Goal: Communication & Community: Ask a question

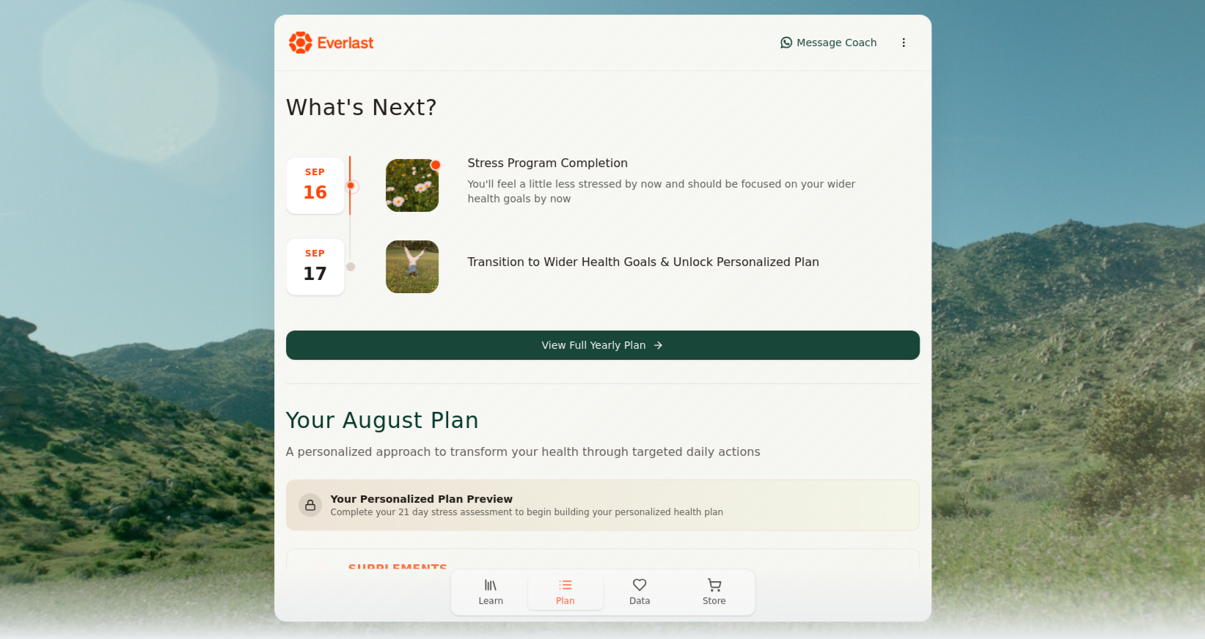
click at [642, 589] on icon "button" at bounding box center [639, 585] width 15 height 15
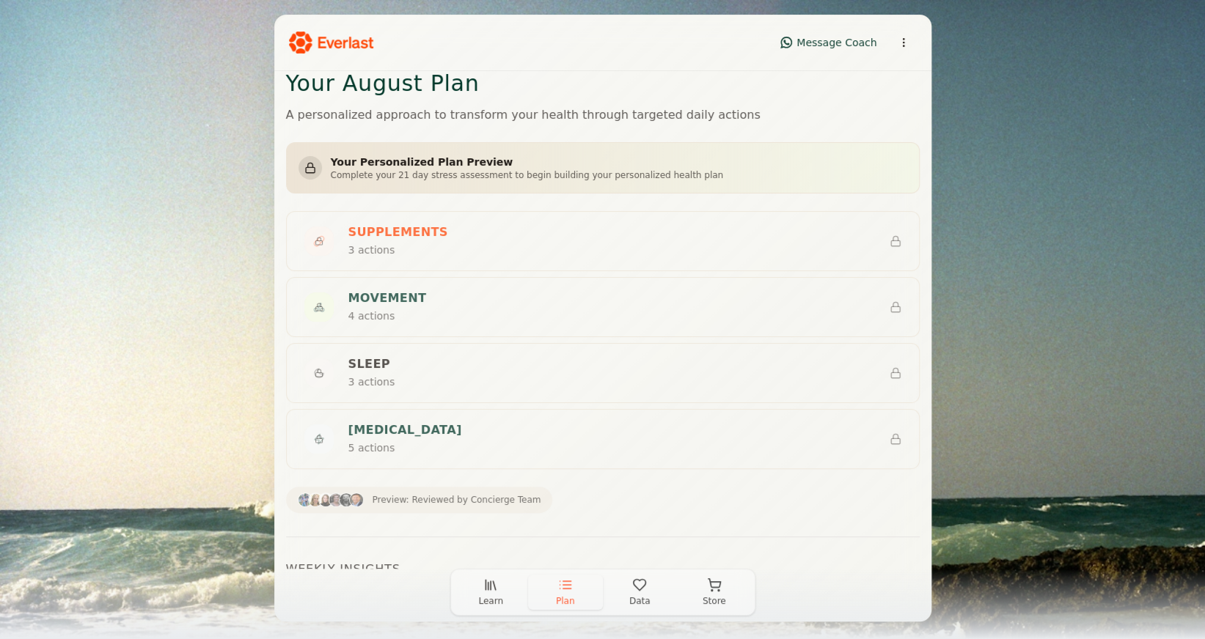
scroll to position [390, 0]
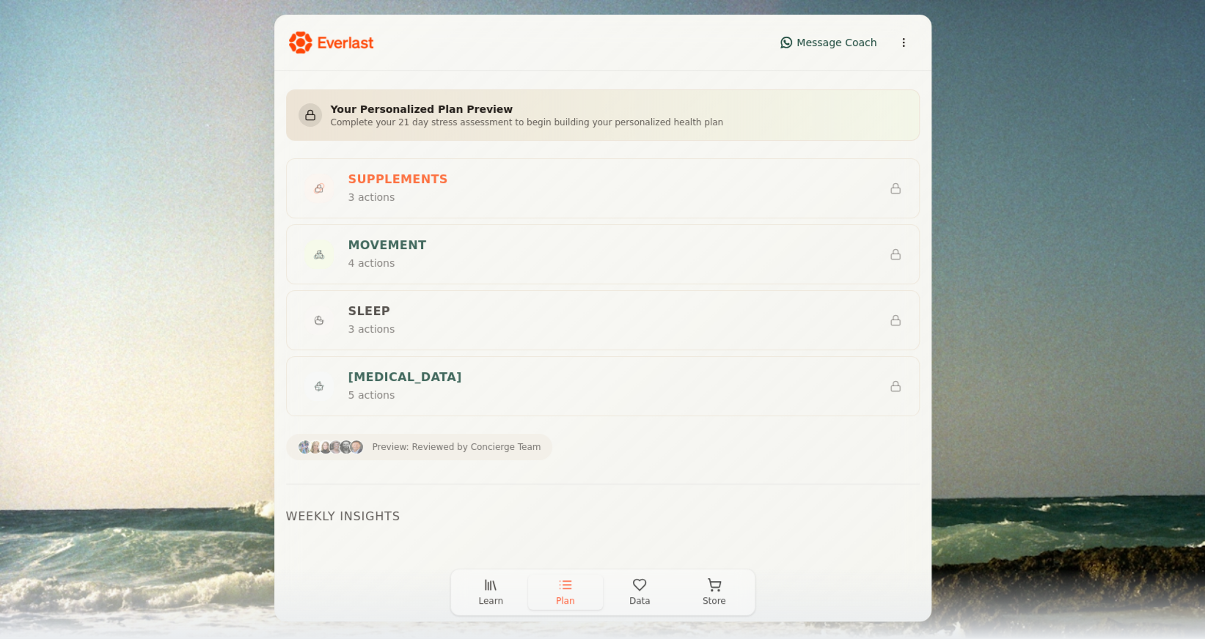
click at [331, 449] on img "button" at bounding box center [335, 447] width 15 height 15
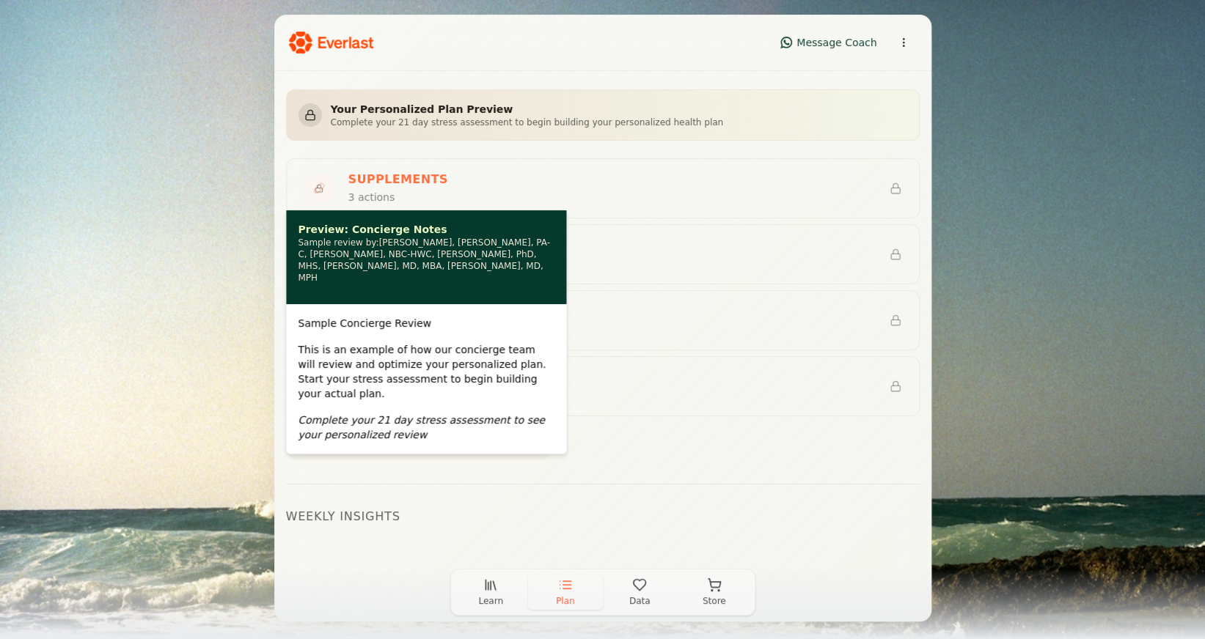
click at [614, 459] on div "Your Personalized Plan Preview Complete your 21 day stress assessment to begin …" at bounding box center [602, 307] width 633 height 436
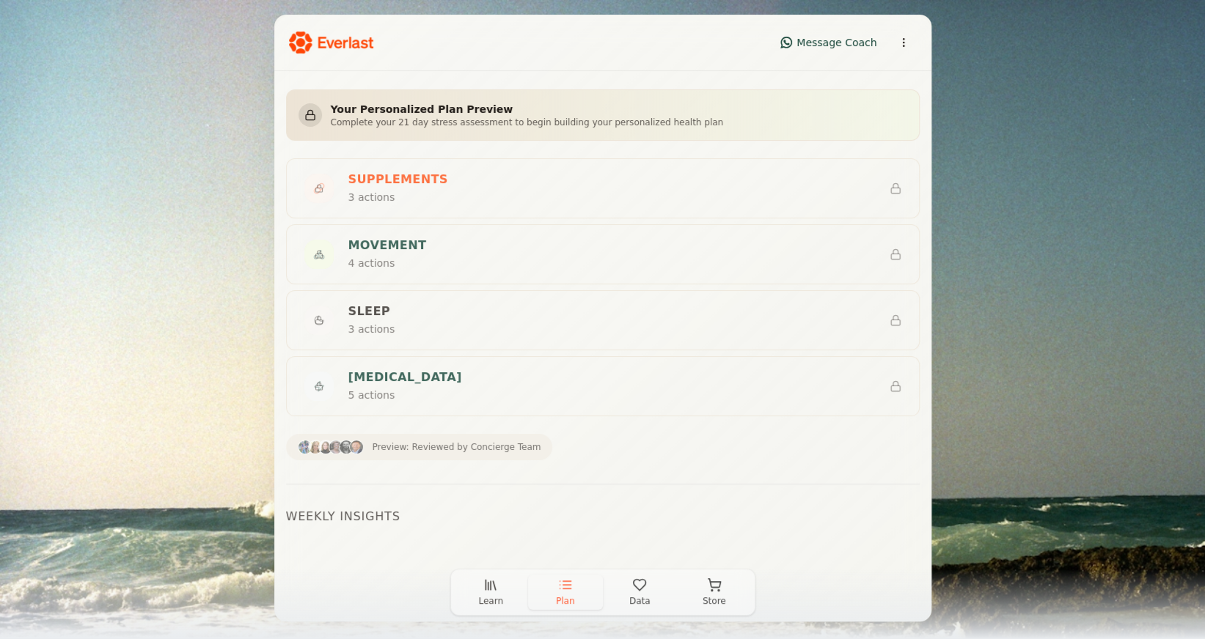
click at [491, 599] on span "Learn" at bounding box center [490, 601] width 25 height 12
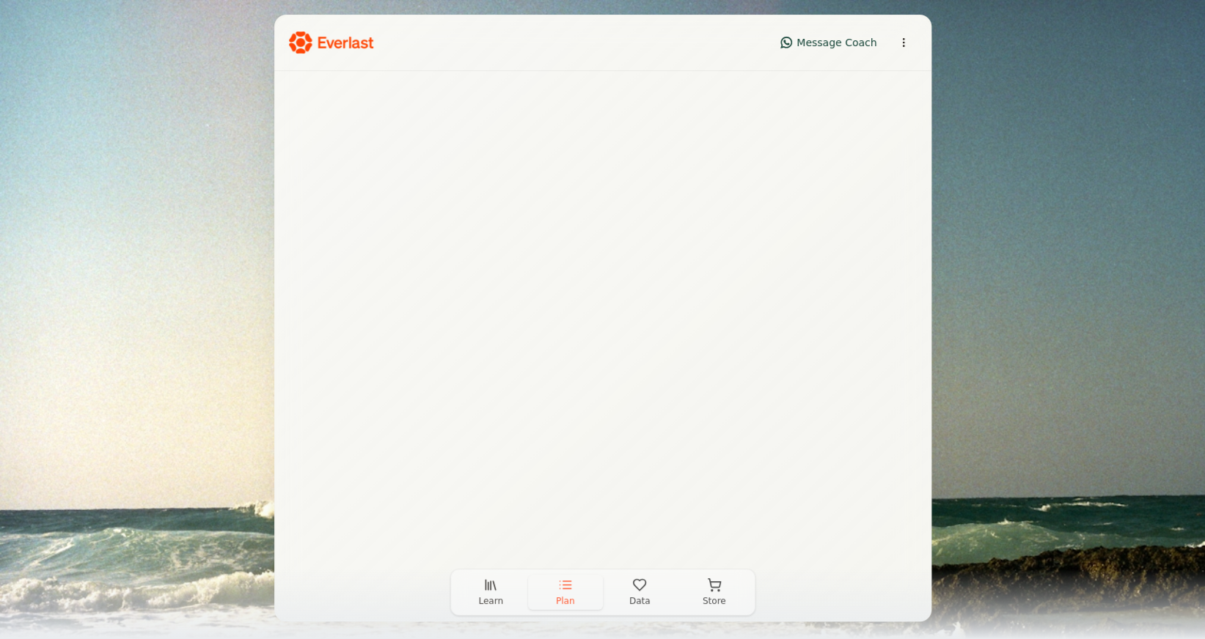
scroll to position [0, 0]
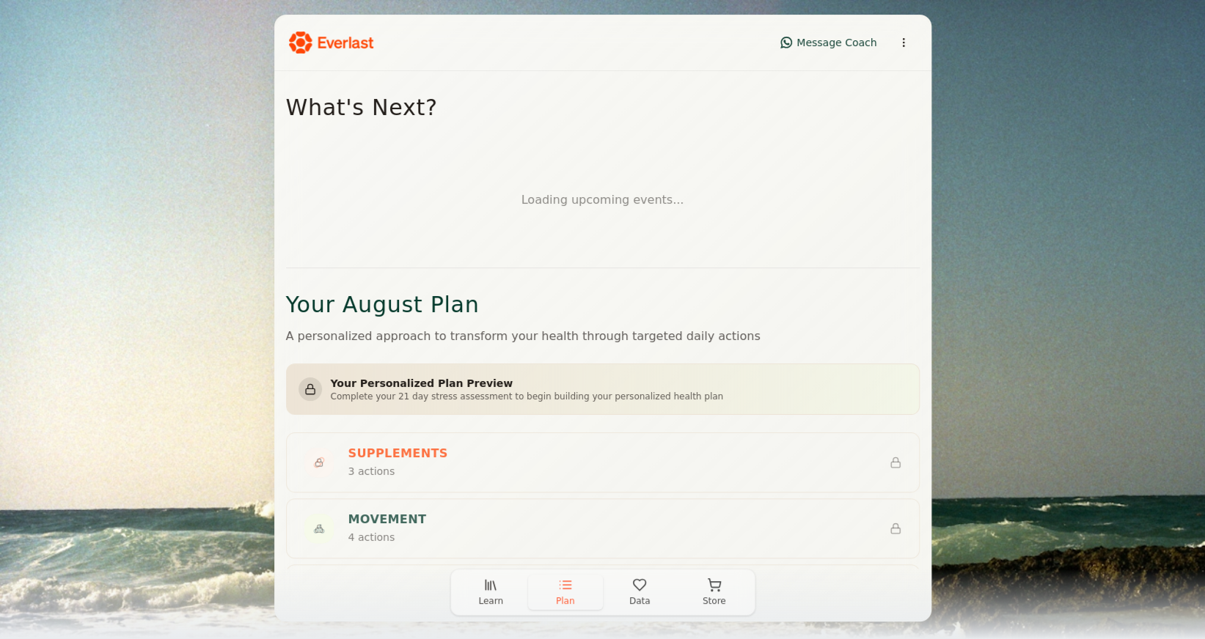
click at [567, 595] on span "Plan" at bounding box center [565, 601] width 19 height 12
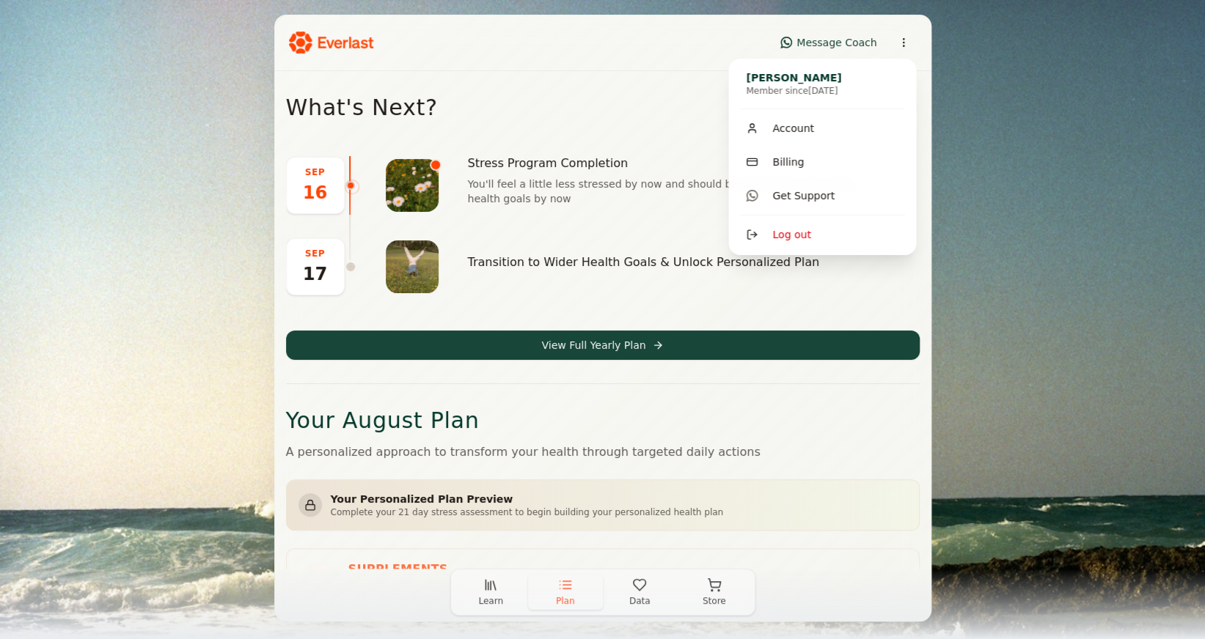
click at [903, 41] on html "Message Coach What's Next? [DATE] Stress Program Completion You'll feel a littl…" at bounding box center [602, 319] width 1205 height 639
click at [809, 128] on span "Account" at bounding box center [793, 128] width 42 height 15
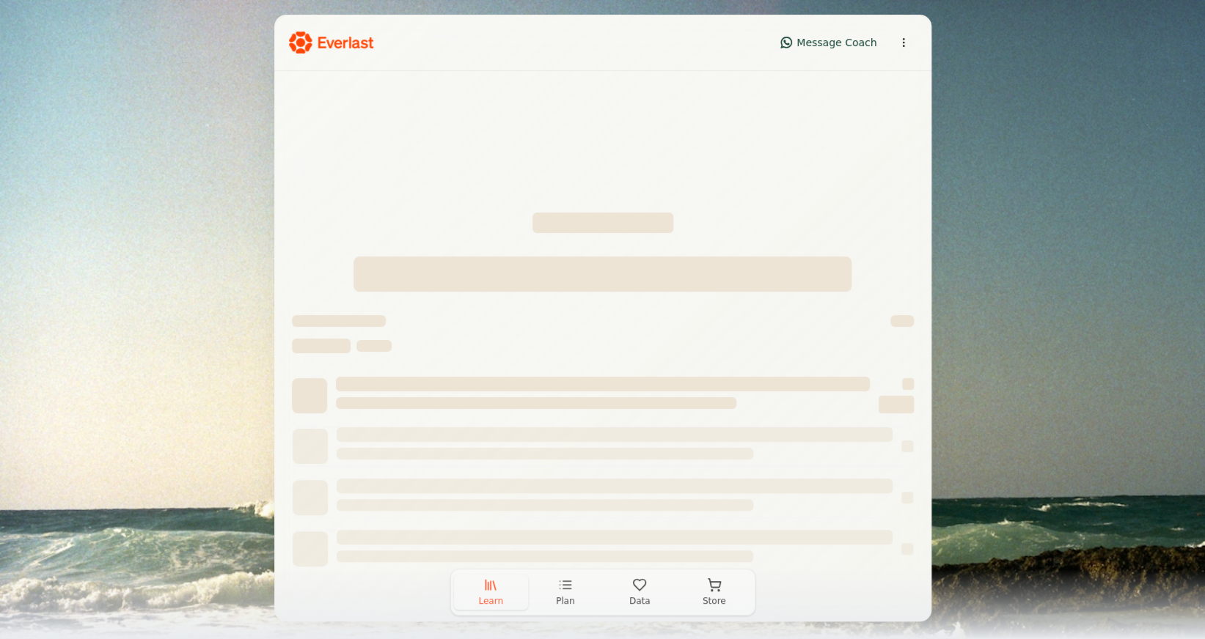
click at [487, 594] on button "Learn" at bounding box center [491, 592] width 75 height 35
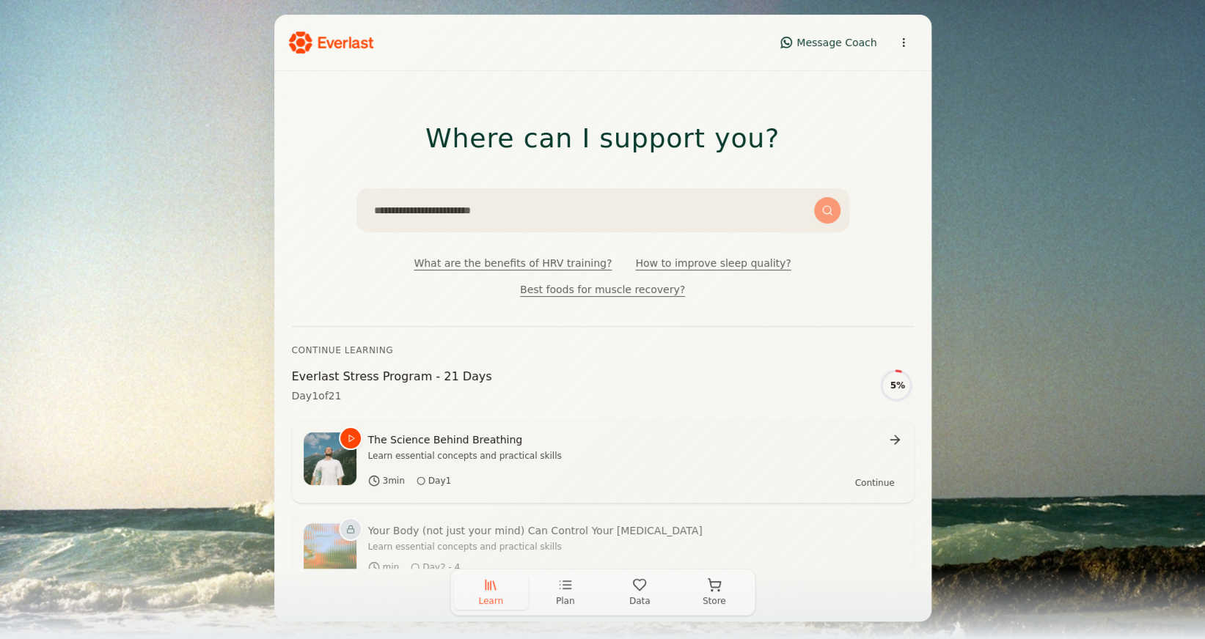
click at [837, 42] on span "Message Coach" at bounding box center [836, 42] width 80 height 15
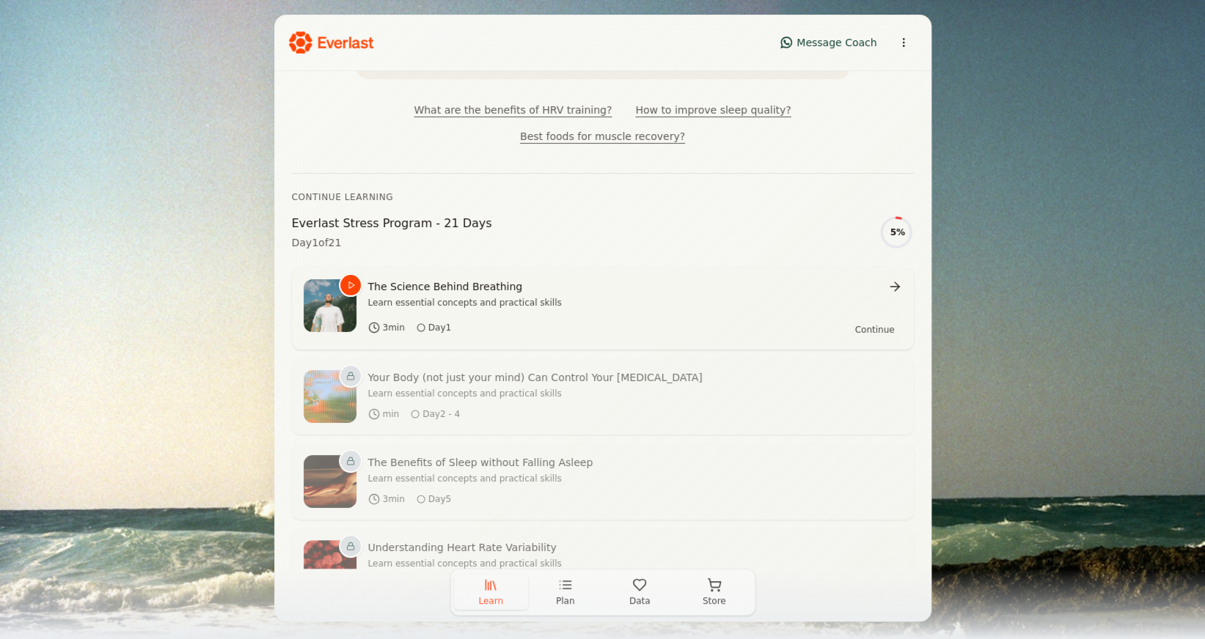
scroll to position [169, 0]
